Goal: Check status

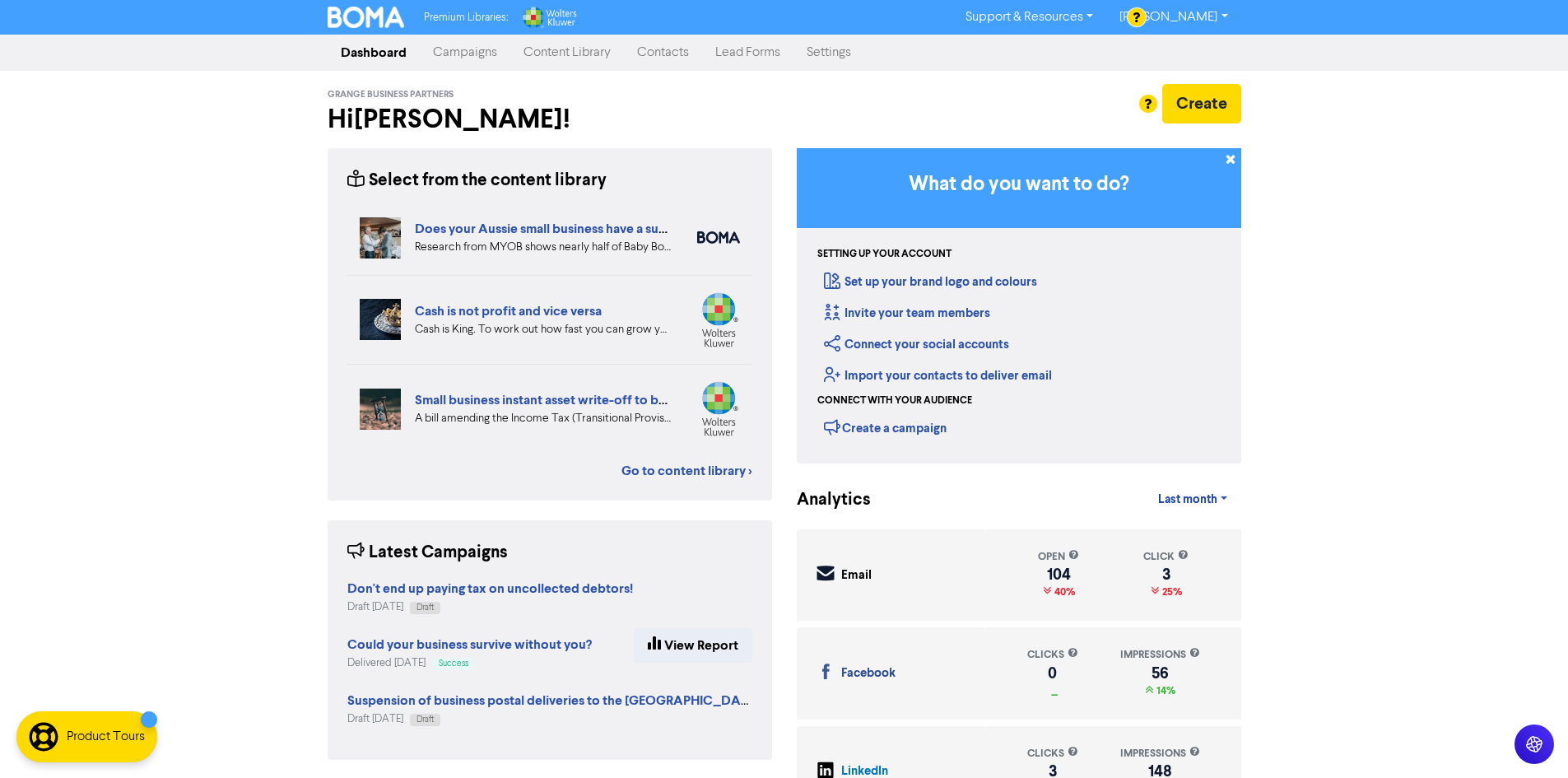
click at [479, 52] on link "Campaigns" at bounding box center [465, 52] width 91 height 33
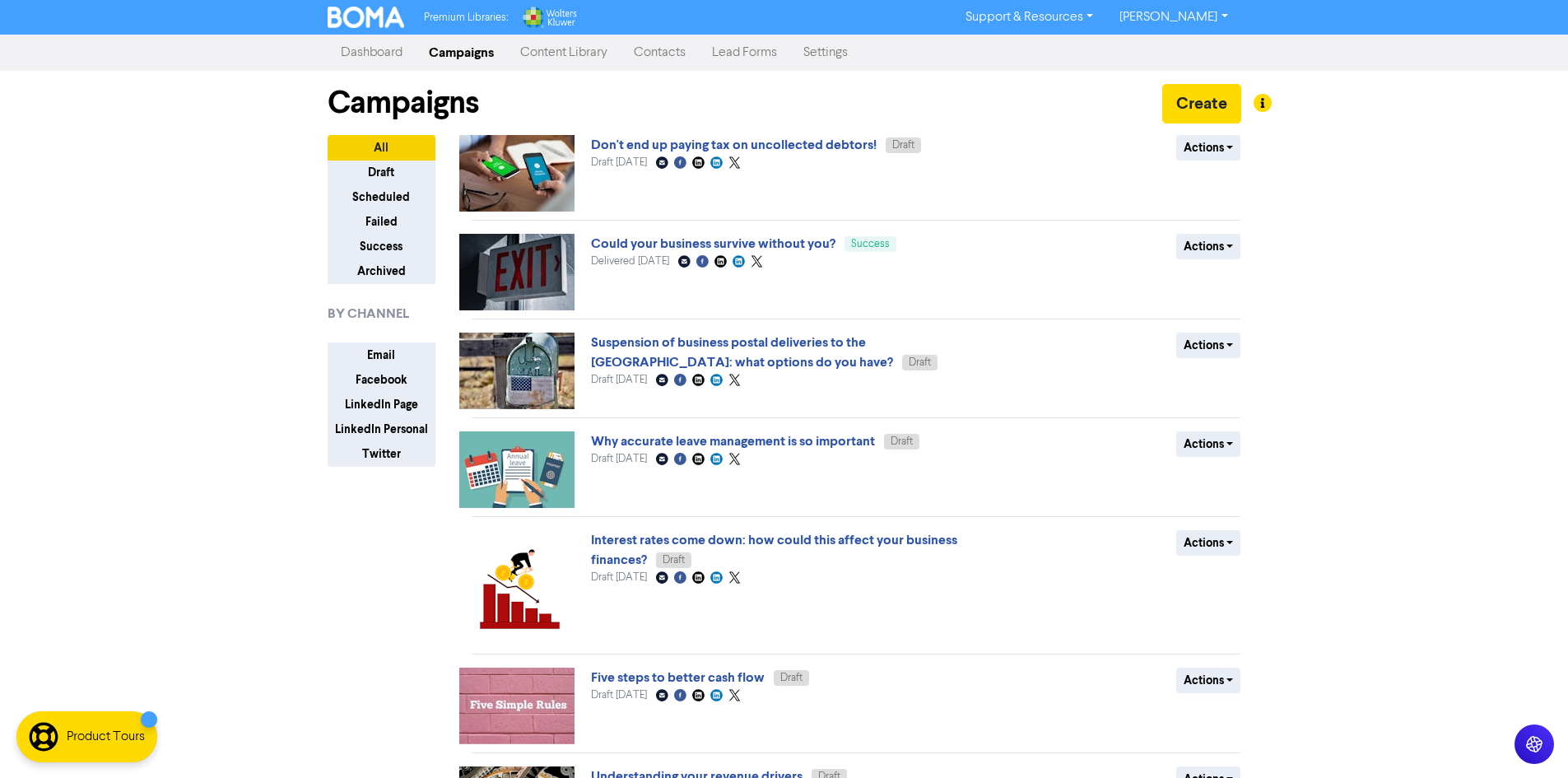
click at [738, 241] on link "Could your business survive without you?" at bounding box center [714, 244] width 244 height 17
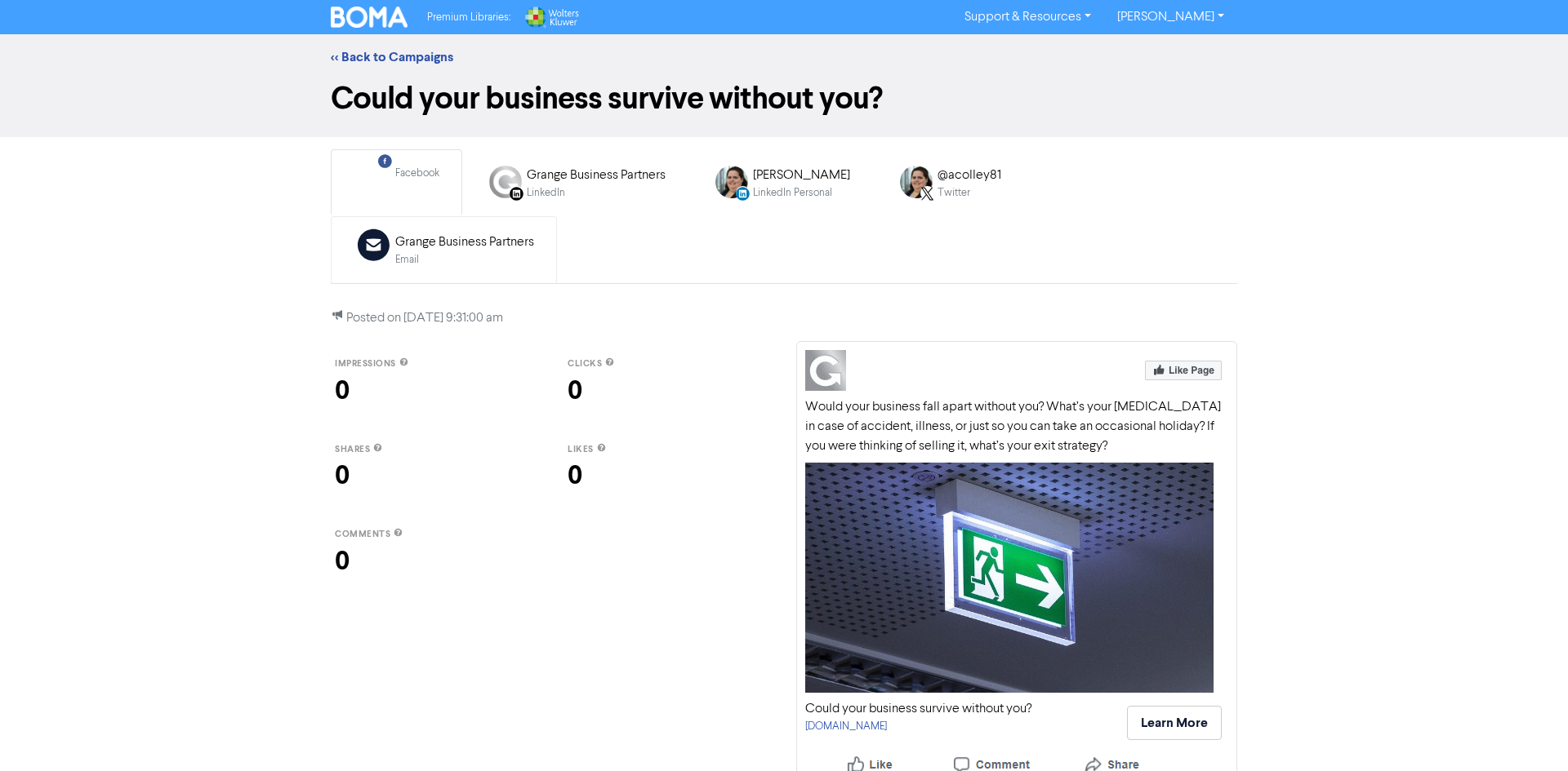
click at [534, 252] on div "Email" at bounding box center [464, 260] width 139 height 16
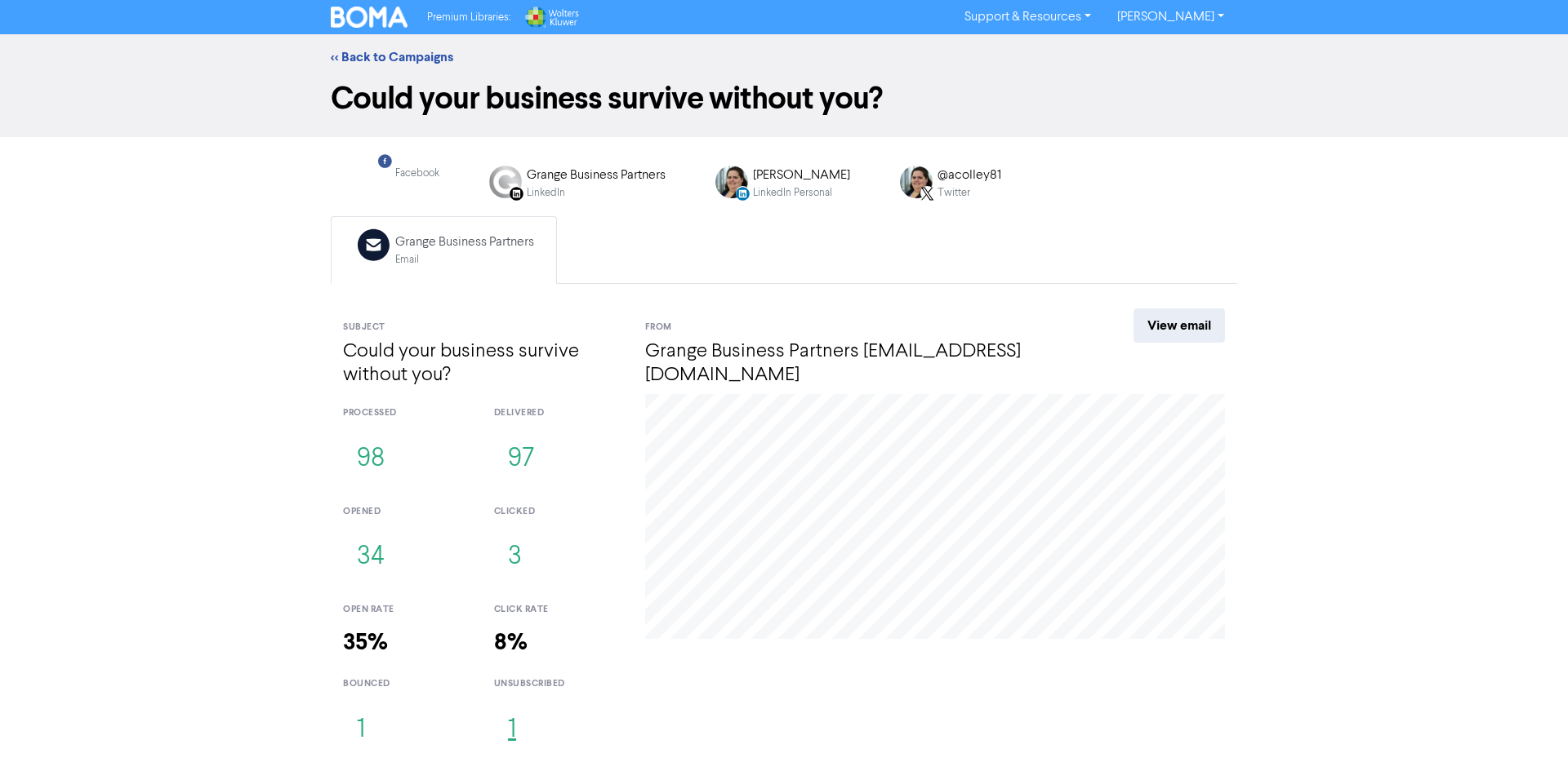
click at [511, 704] on button "1" at bounding box center [511, 730] width 36 height 54
